Goal: Information Seeking & Learning: Find specific fact

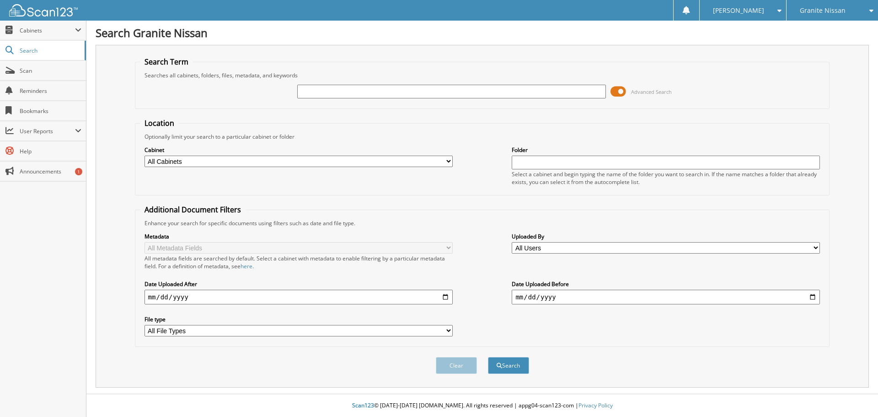
click at [400, 92] on input "text" at bounding box center [451, 92] width 308 height 14
type input "NA51911"
click at [488, 357] on button "Search" at bounding box center [508, 365] width 41 height 17
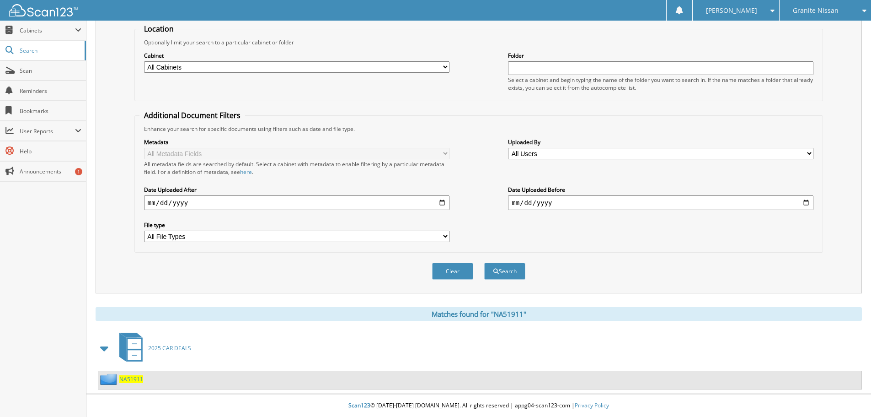
scroll to position [95, 0]
click at [126, 378] on span "NA51911" at bounding box center [131, 379] width 24 height 8
